Goal: Find specific page/section: Find specific page/section

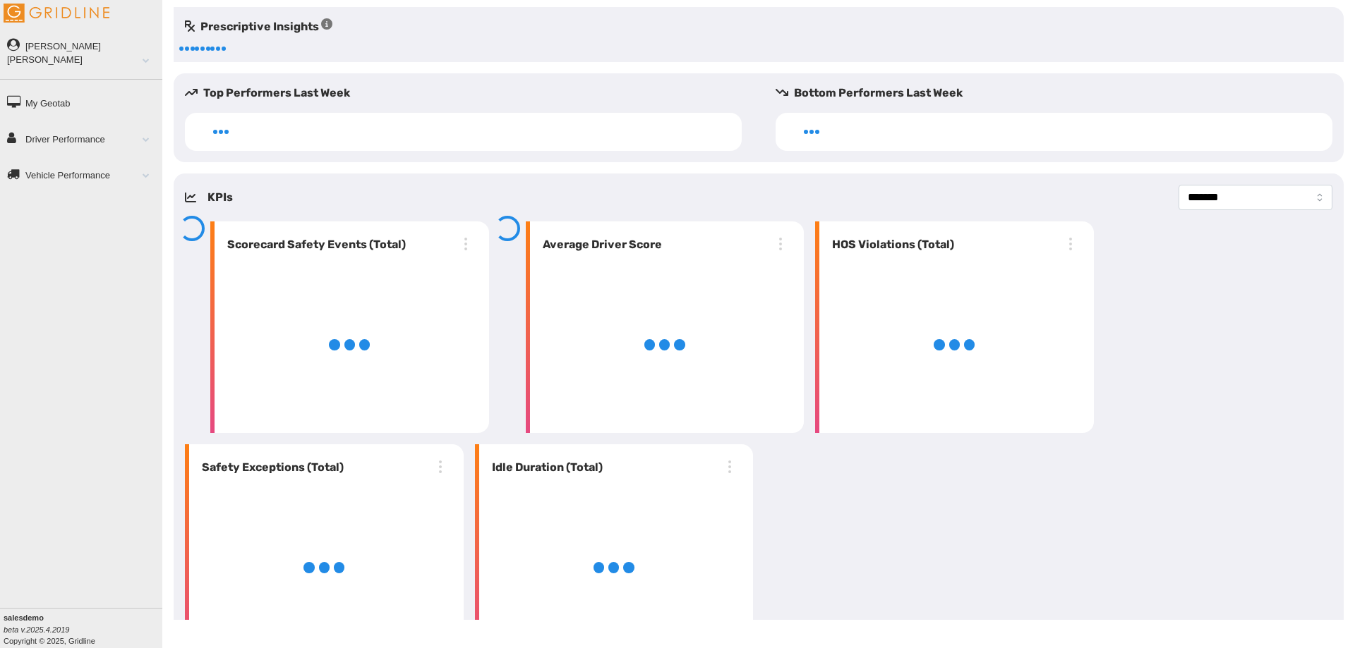
select select "**********"
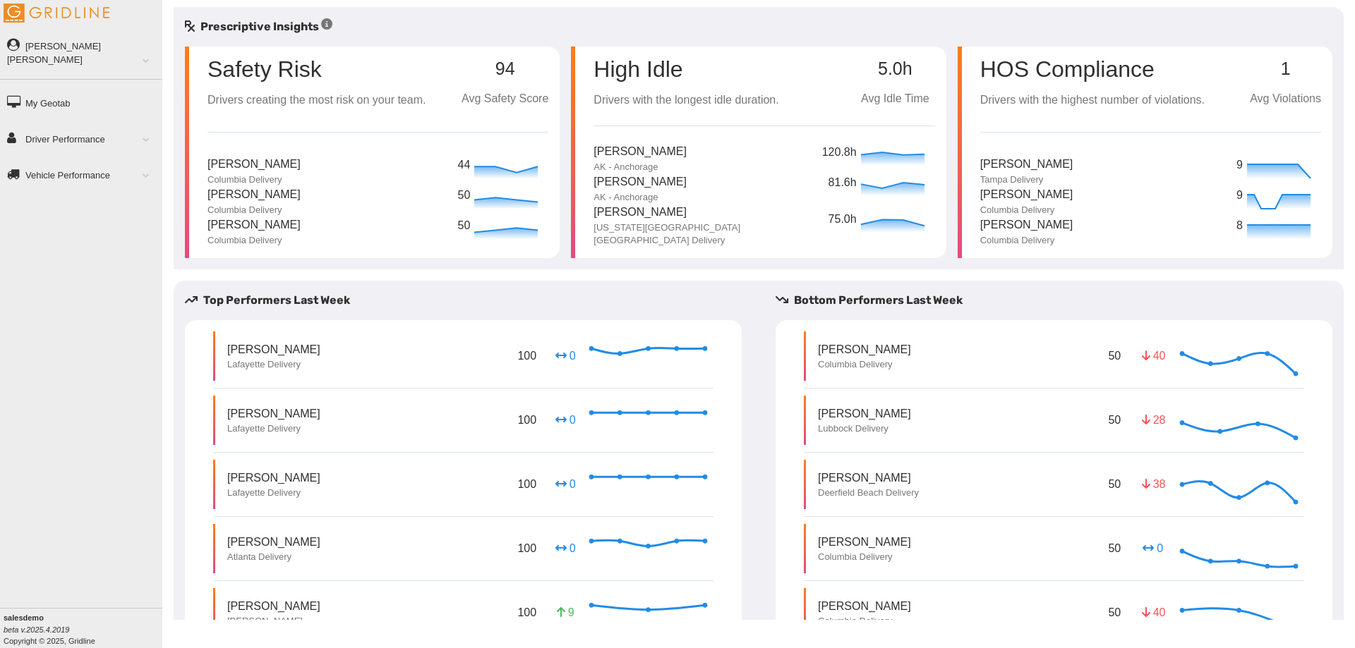
click at [88, 123] on link "Driver Performance" at bounding box center [81, 139] width 162 height 32
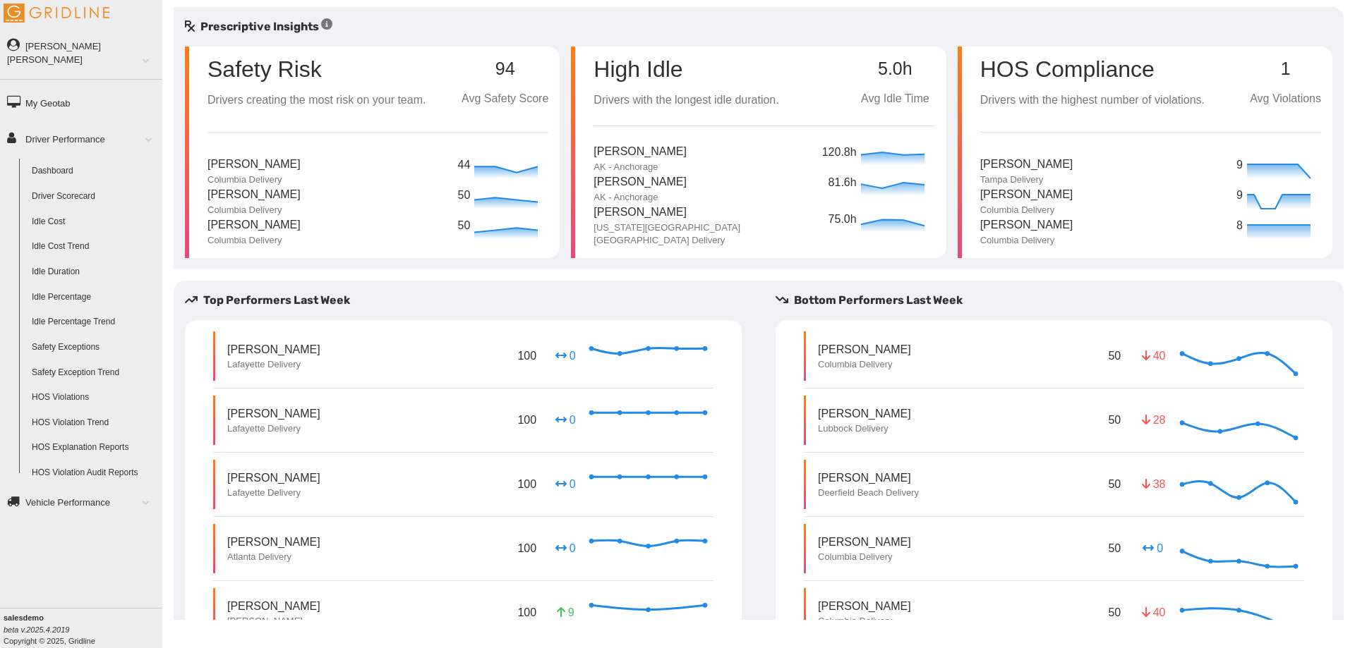
click at [82, 184] on link "Driver Scorecard" at bounding box center [93, 196] width 137 height 25
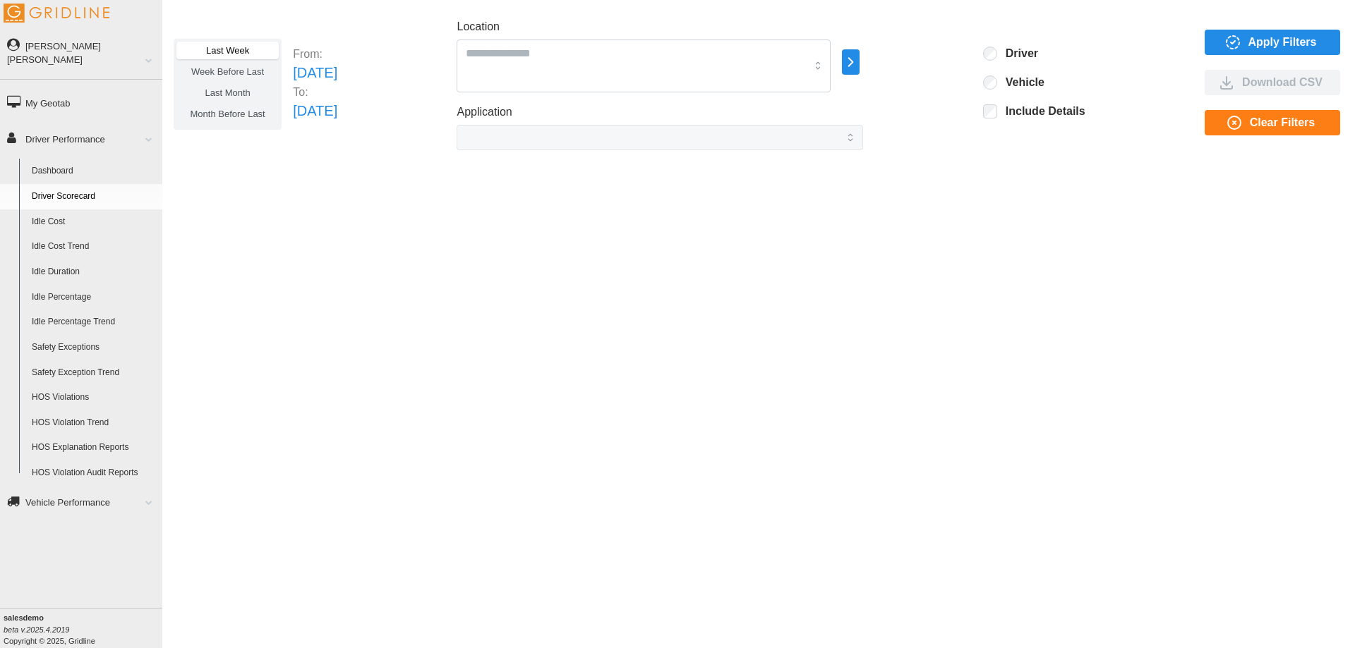
click at [251, 99] on label "Last Month" at bounding box center [227, 93] width 102 height 18
